Goal: Complete application form

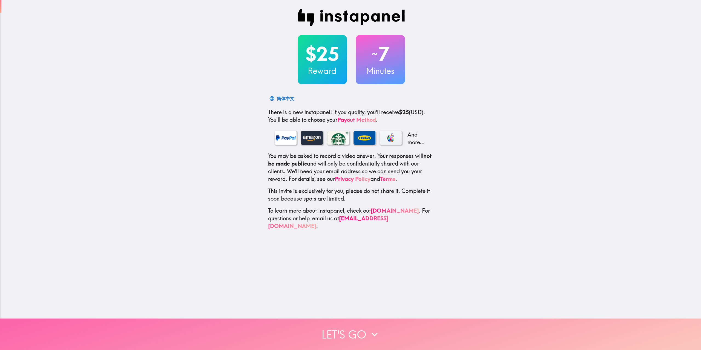
click at [355, 331] on button "Let's go" at bounding box center [350, 334] width 701 height 31
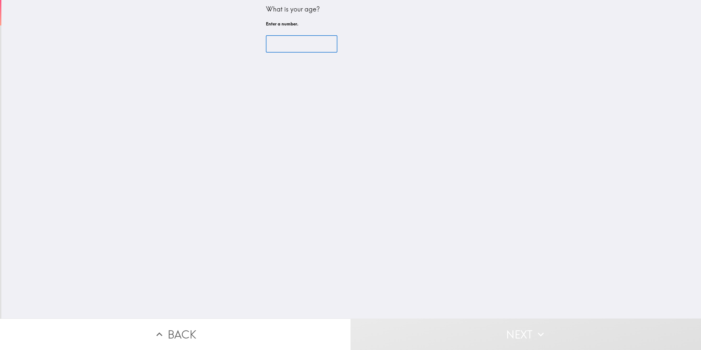
click at [292, 43] on input "number" at bounding box center [301, 44] width 71 height 17
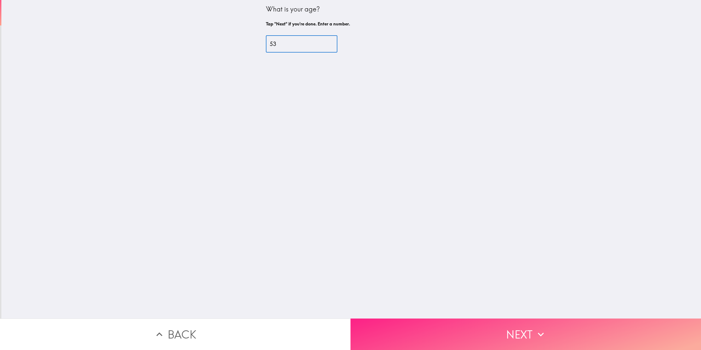
type input "53"
click at [528, 323] on button "Next" at bounding box center [525, 334] width 350 height 31
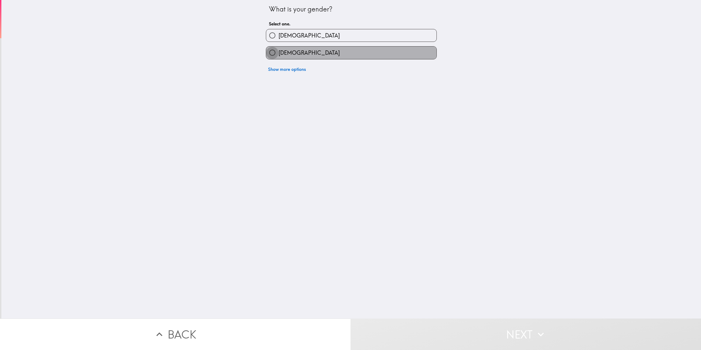
click at [269, 52] on input "[DEMOGRAPHIC_DATA]" at bounding box center [272, 53] width 12 height 12
radio input "true"
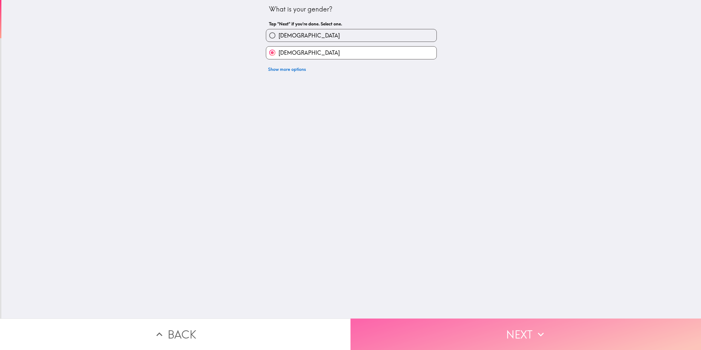
click at [516, 332] on button "Next" at bounding box center [525, 334] width 350 height 31
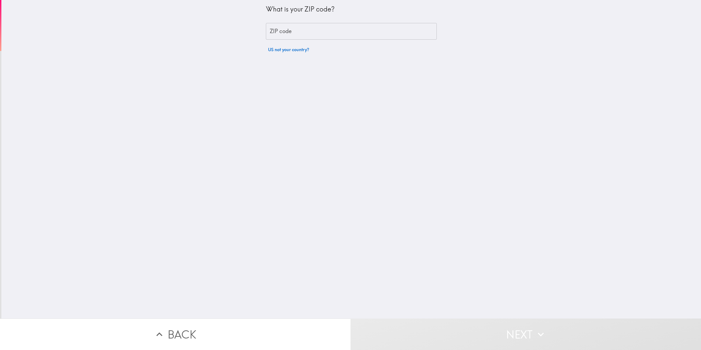
click at [309, 33] on input "ZIP code" at bounding box center [351, 31] width 171 height 17
type input "98122"
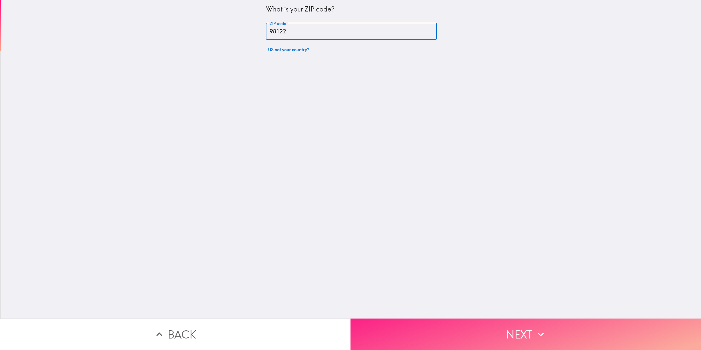
click at [535, 328] on icon "button" at bounding box center [540, 334] width 12 height 12
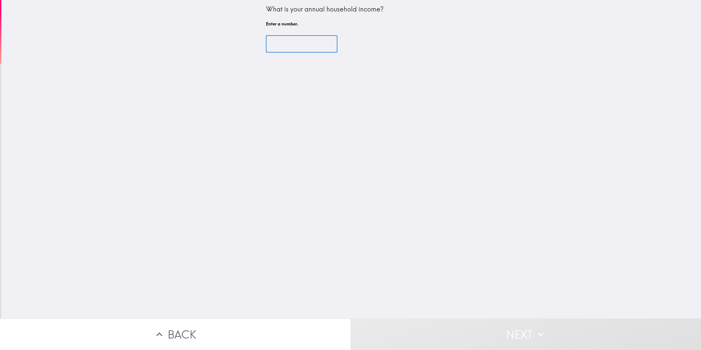
click at [283, 43] on input "number" at bounding box center [301, 44] width 71 height 17
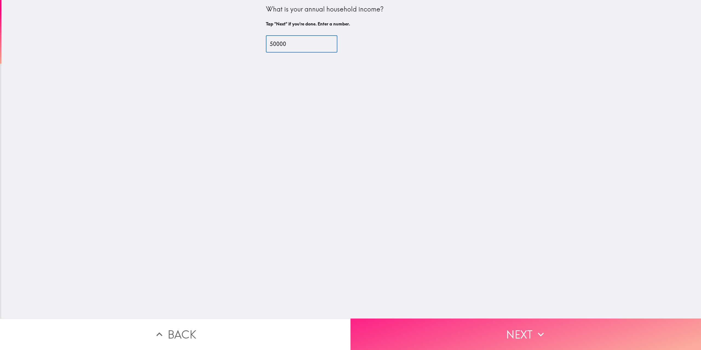
type input "50000"
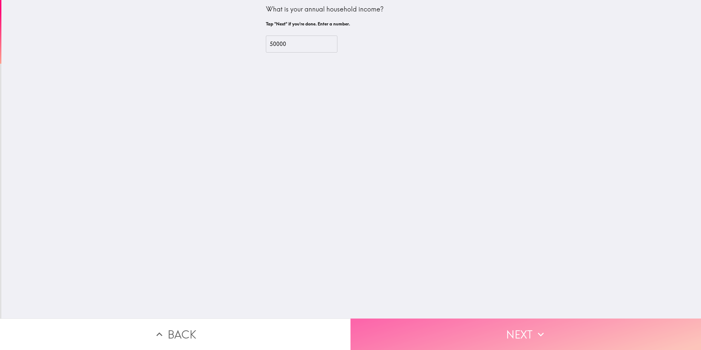
click at [518, 326] on button "Next" at bounding box center [525, 334] width 350 height 31
